Goal: Information Seeking & Learning: Learn about a topic

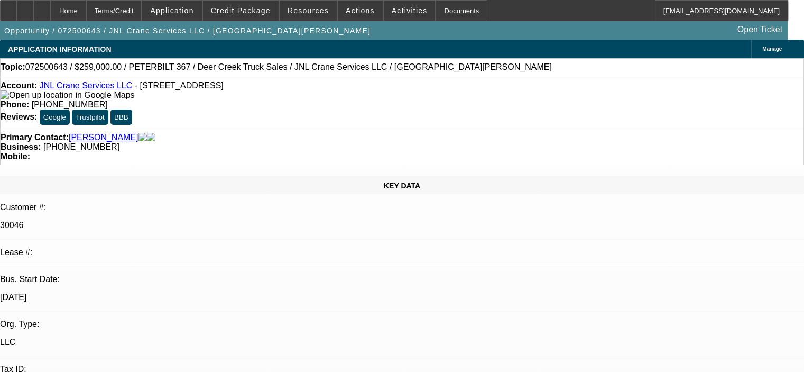
select select "0"
select select "2"
select select "0"
select select "6"
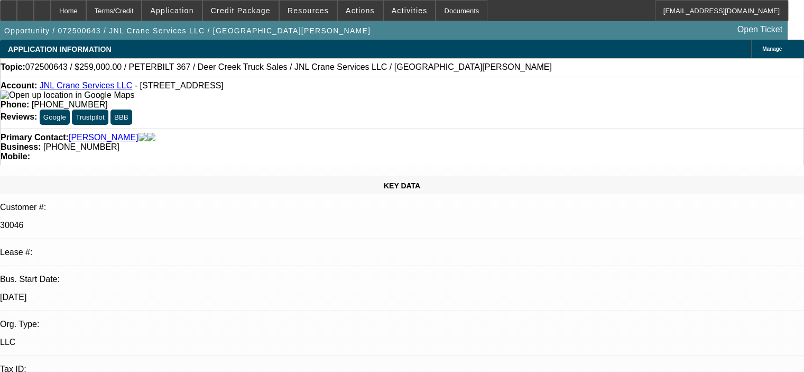
select select "0"
select select "2"
select select "0"
select select "6"
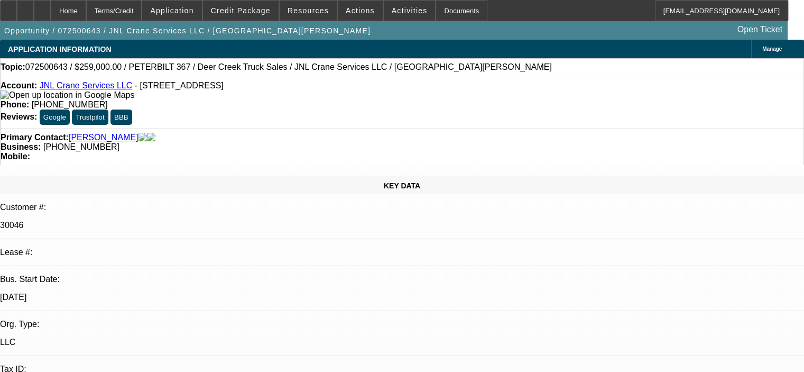
select select "0"
select select "2"
select select "0"
select select "6"
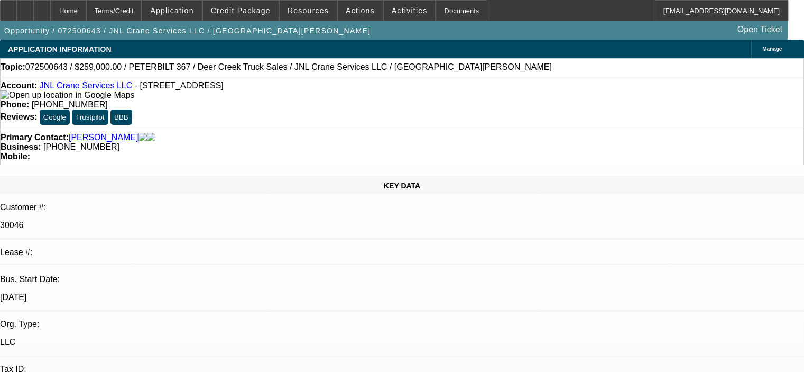
select select "0"
select select "2"
select select "0"
select select "6"
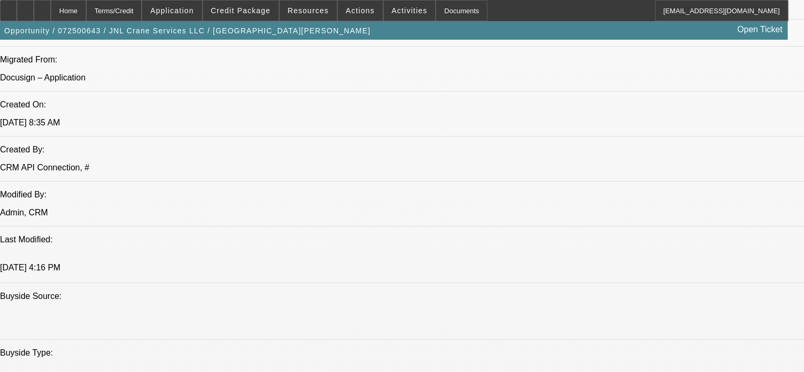
scroll to position [740, 0]
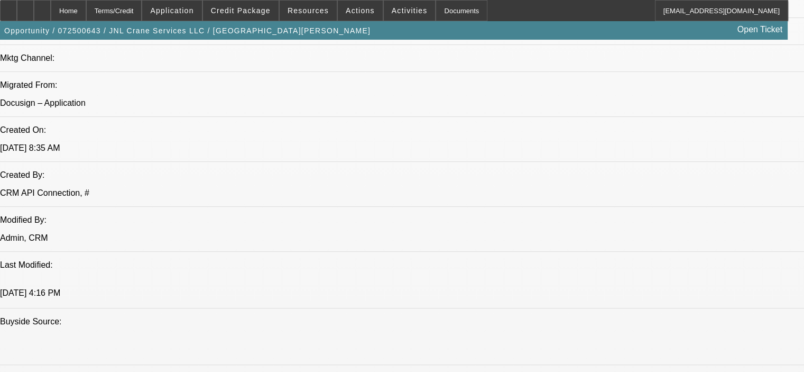
scroll to position [793, 0]
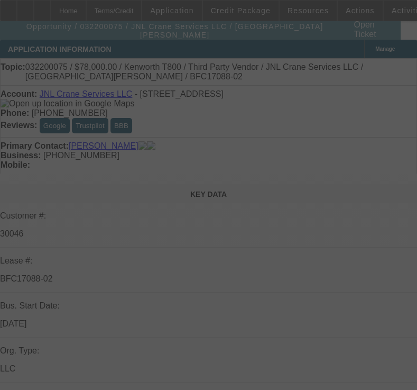
select select "0"
select select "6"
select select "0"
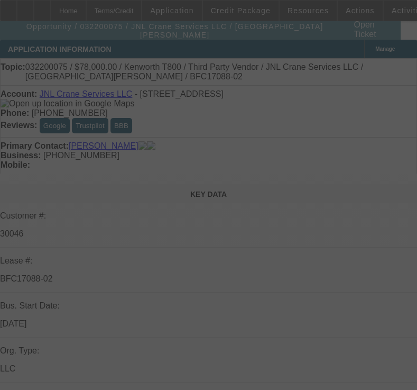
select select "0"
select select "6"
select select "0"
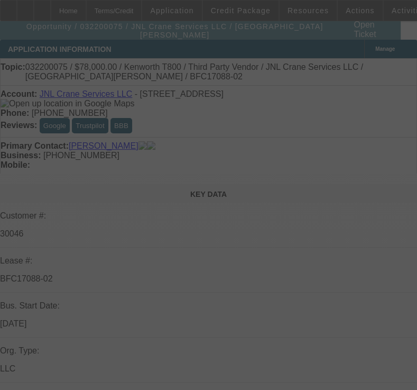
select select "0"
select select "6"
select select "0"
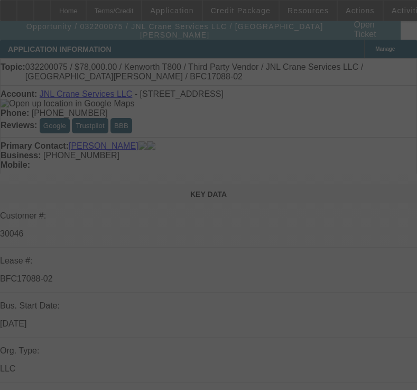
select select "6"
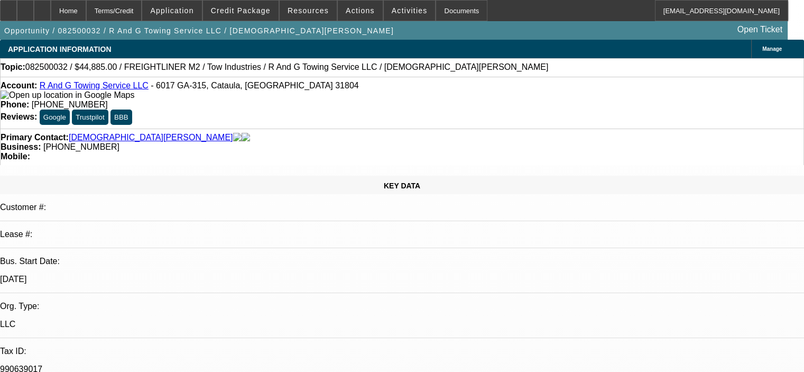
select select "0"
select select "2"
select select "0.1"
select select "4"
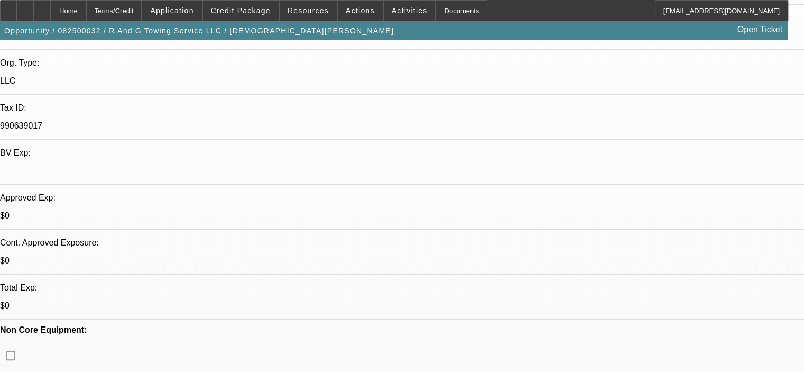
scroll to position [106, 0]
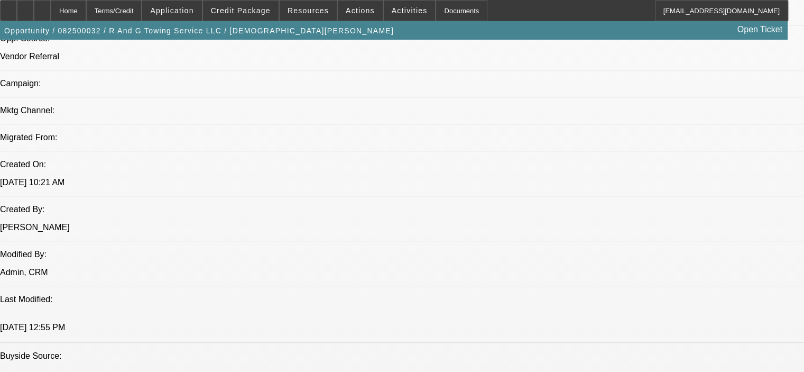
scroll to position [687, 0]
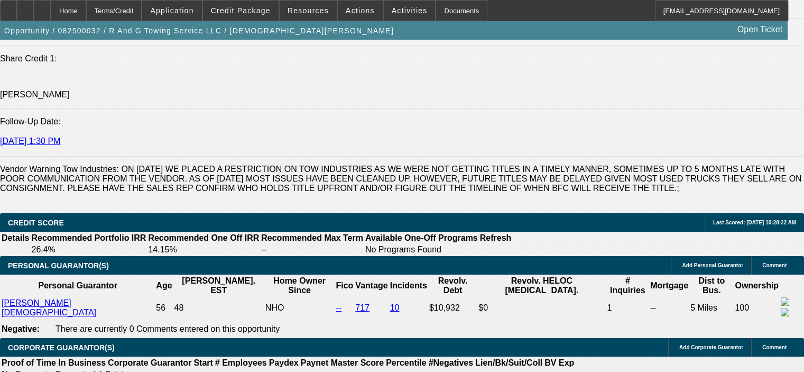
scroll to position [1427, 0]
